Goal: Task Accomplishment & Management: Use online tool/utility

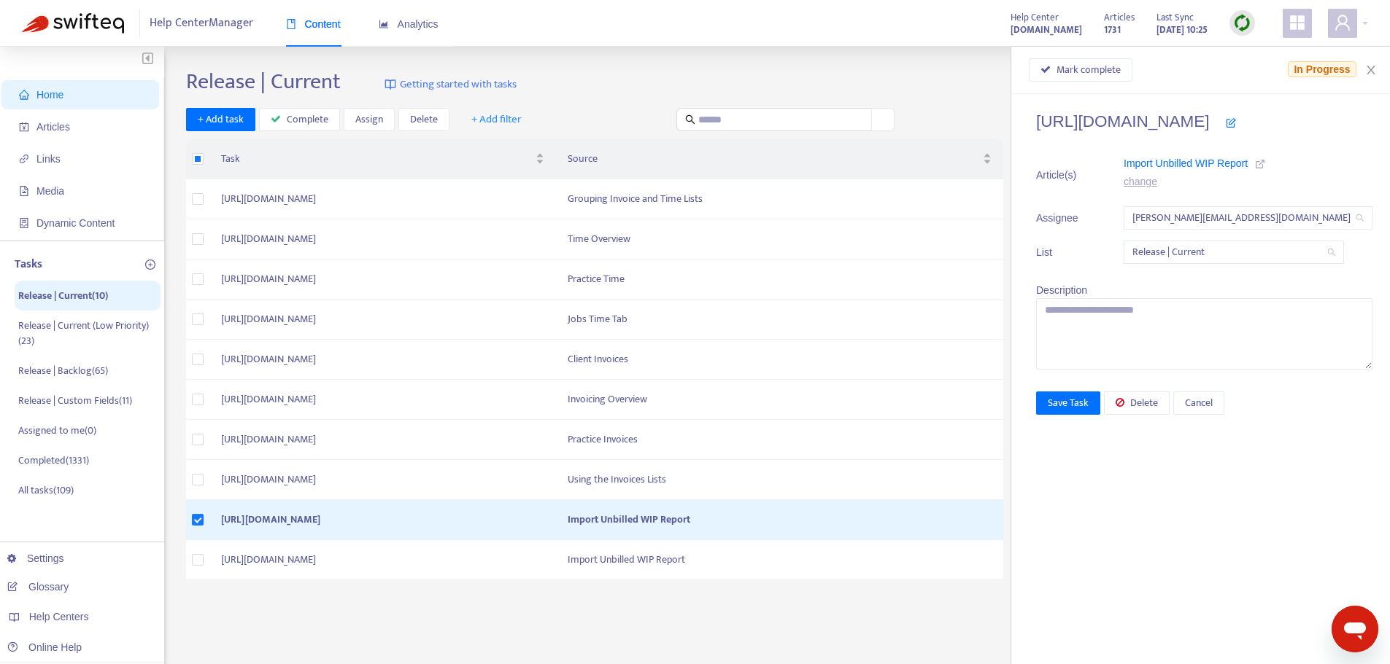
click at [1255, 163] on icon at bounding box center [1260, 164] width 10 height 10
click at [1056, 77] on span "Mark complete" at bounding box center [1088, 70] width 64 height 16
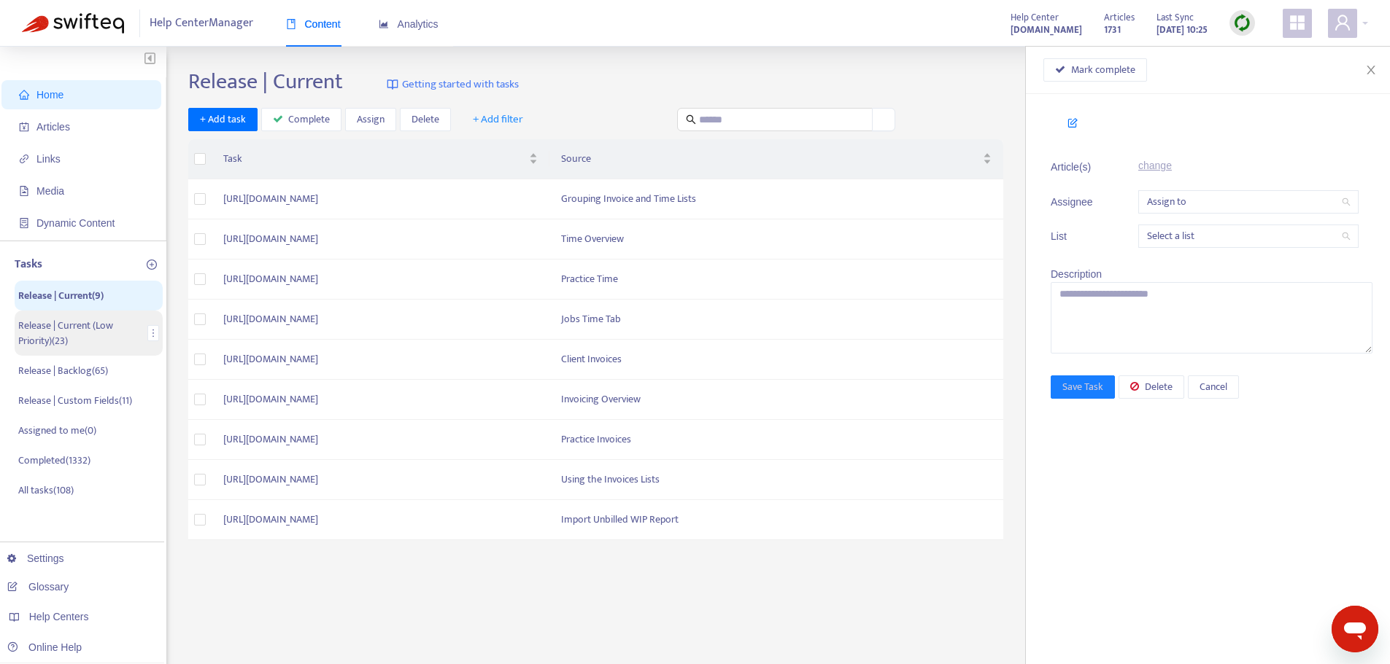
click at [60, 335] on p "Release | Current (Low Priority) ( 23 )" at bounding box center [79, 333] width 123 height 31
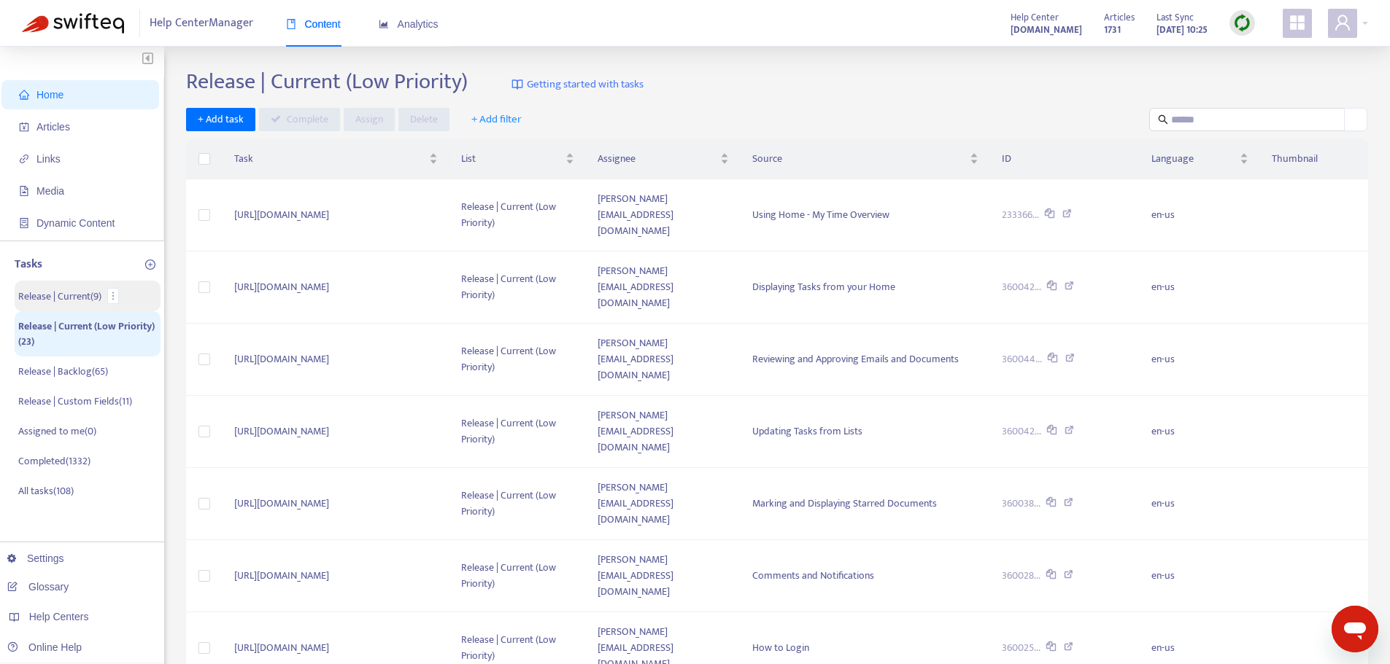
click at [73, 289] on p "Release | Current ( 9 )" at bounding box center [59, 296] width 83 height 15
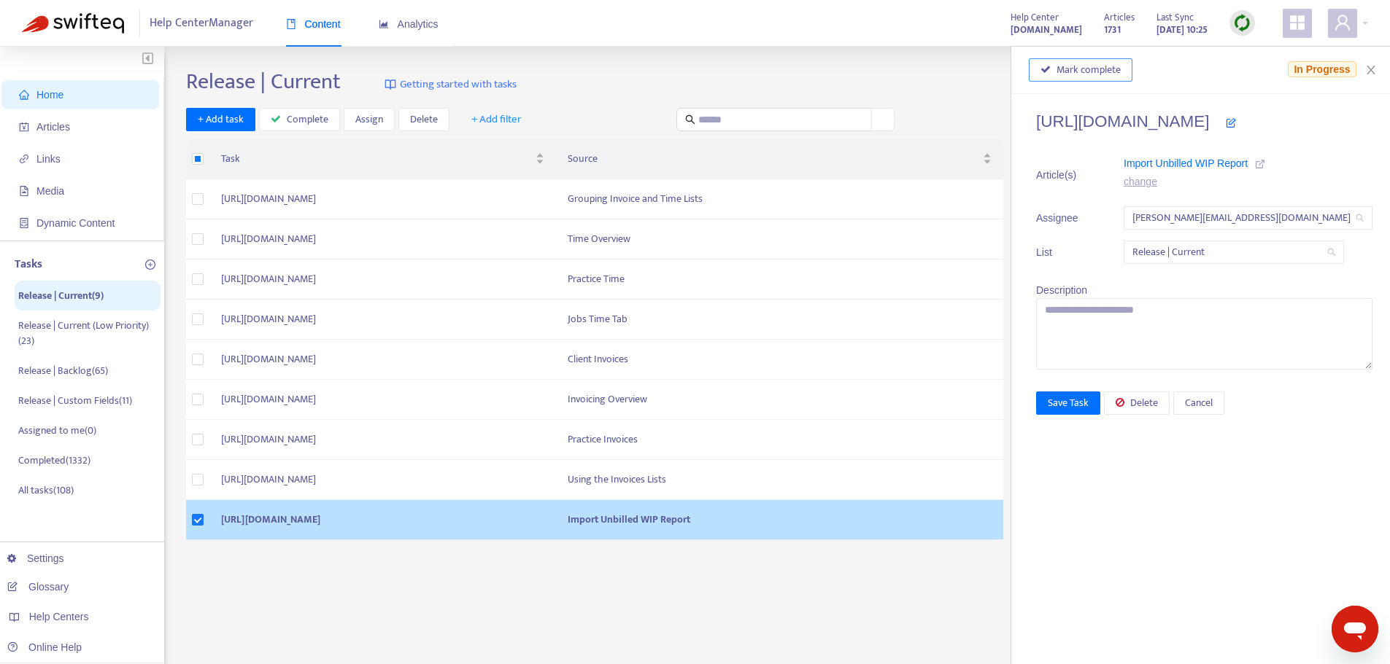
click at [1080, 72] on span "Mark complete" at bounding box center [1088, 70] width 64 height 16
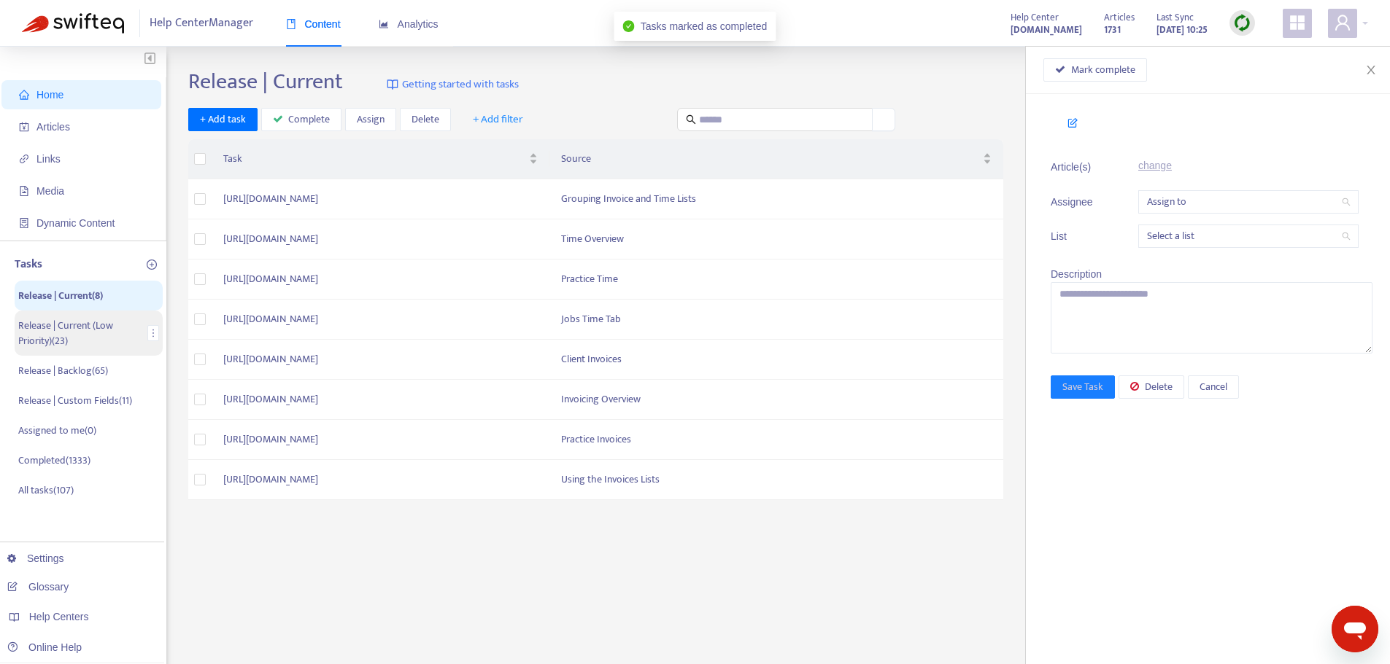
click at [96, 325] on p "Release | Current (Low Priority) ( 23 )" at bounding box center [79, 333] width 123 height 31
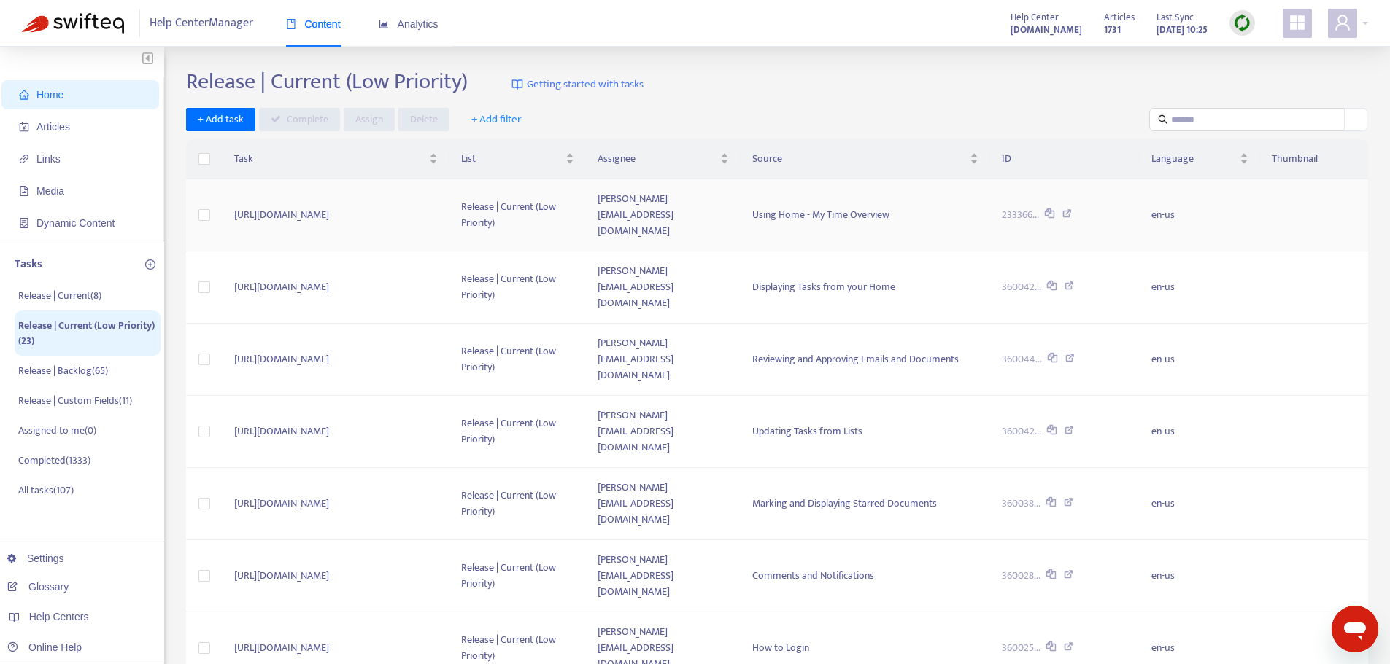
click at [1072, 209] on icon at bounding box center [1066, 215] width 9 height 13
